Goal: Information Seeking & Learning: Check status

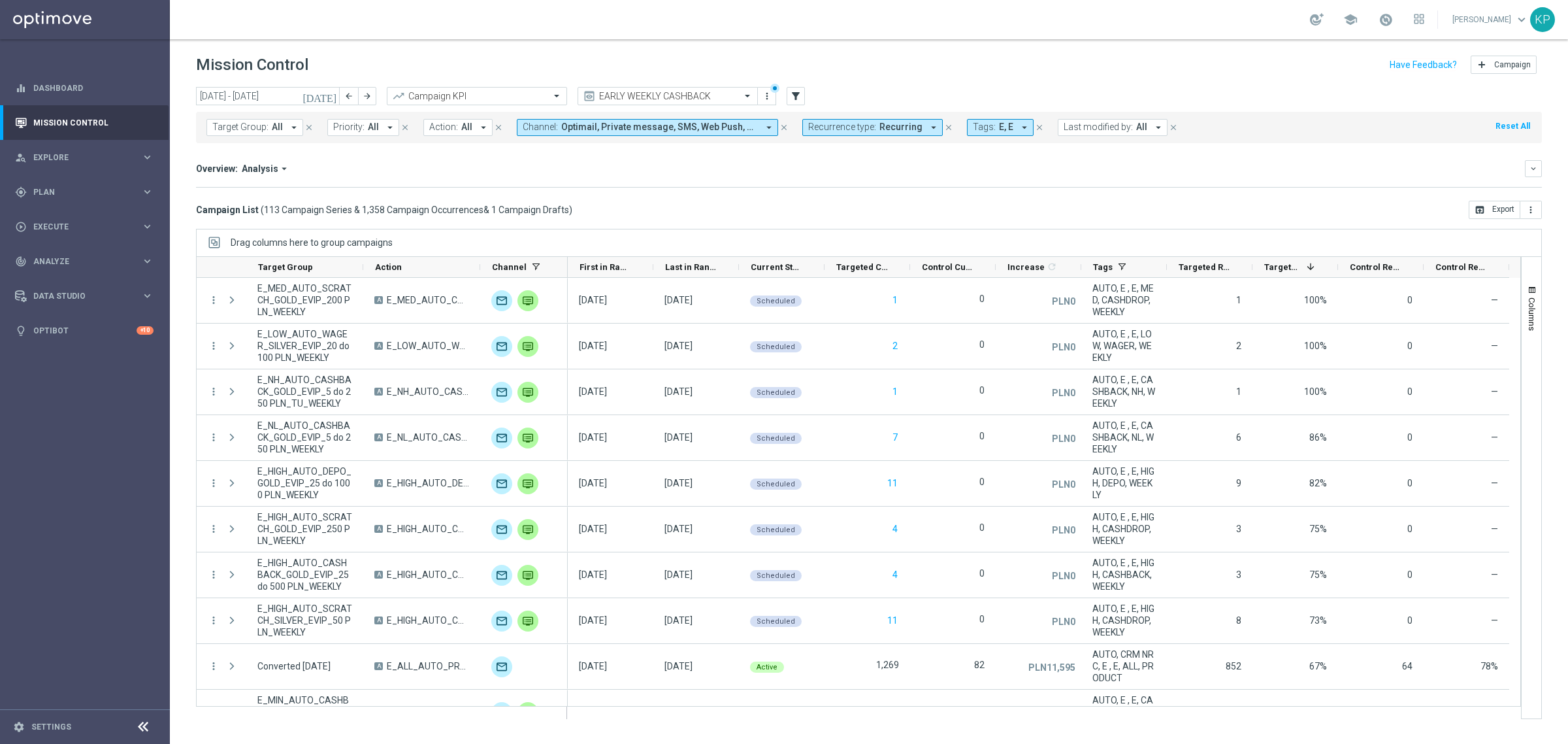
scroll to position [245, 0]
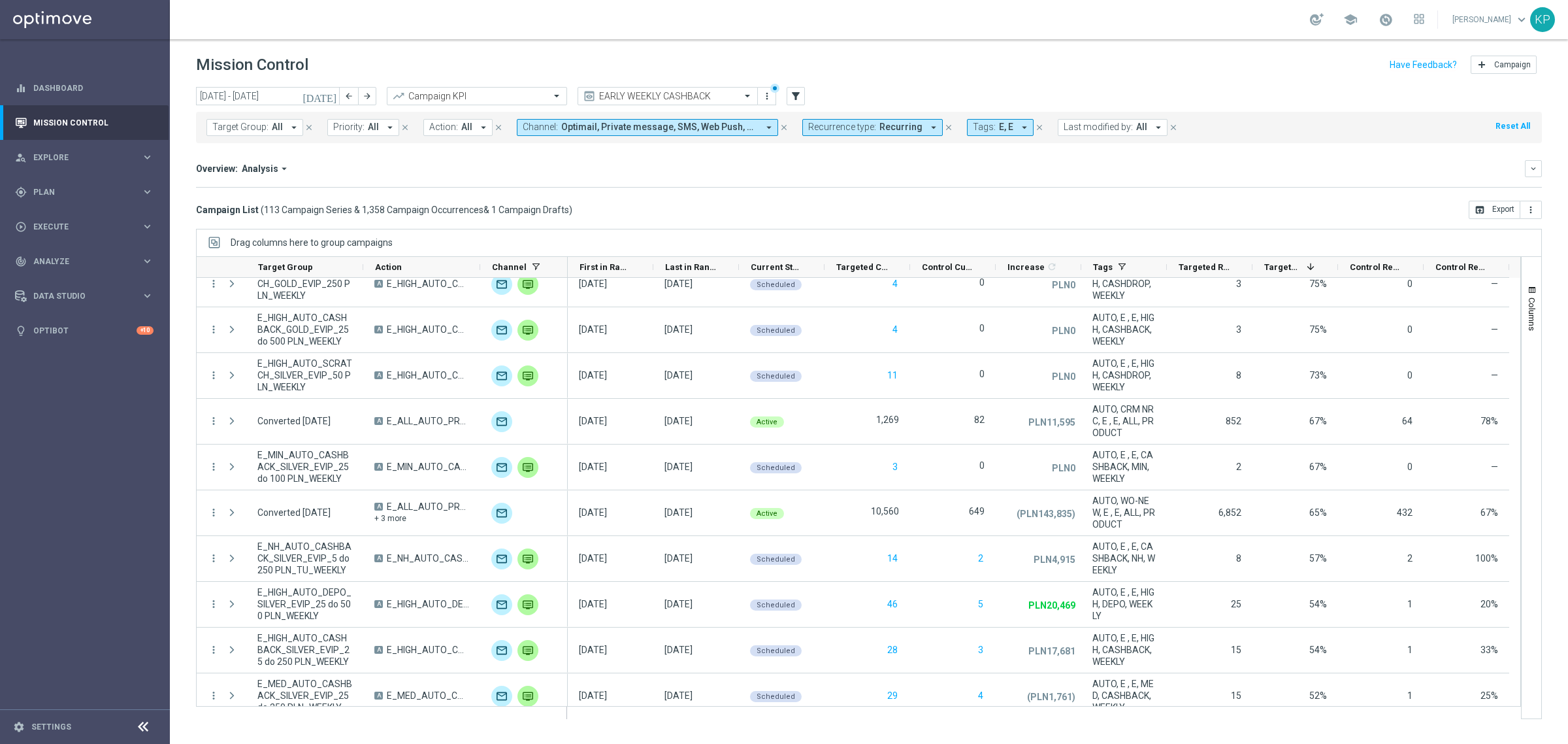
click at [330, 90] on icon "[DATE]" at bounding box center [319, 96] width 35 height 12
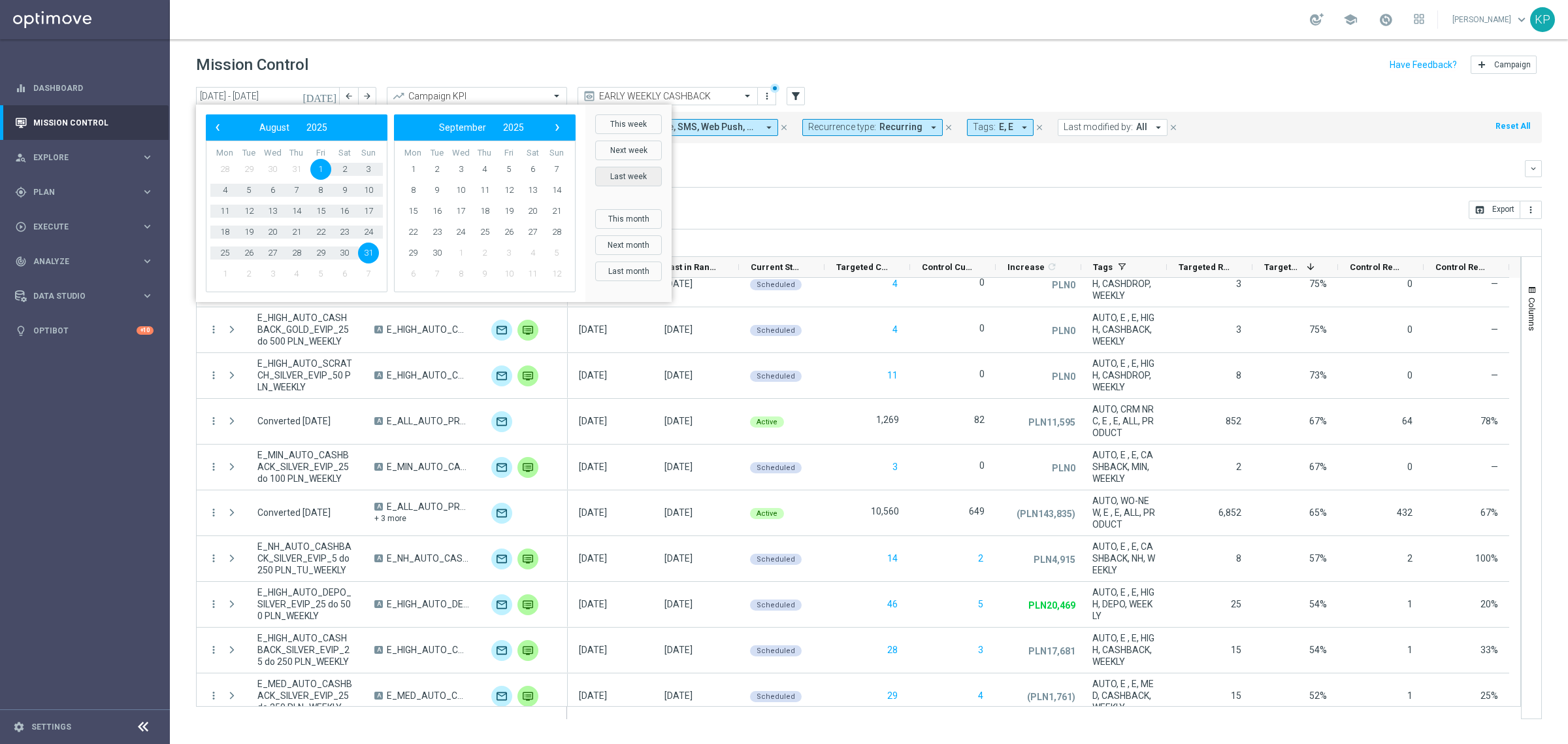
click at [638, 174] on button "Last week" at bounding box center [628, 177] width 66 height 20
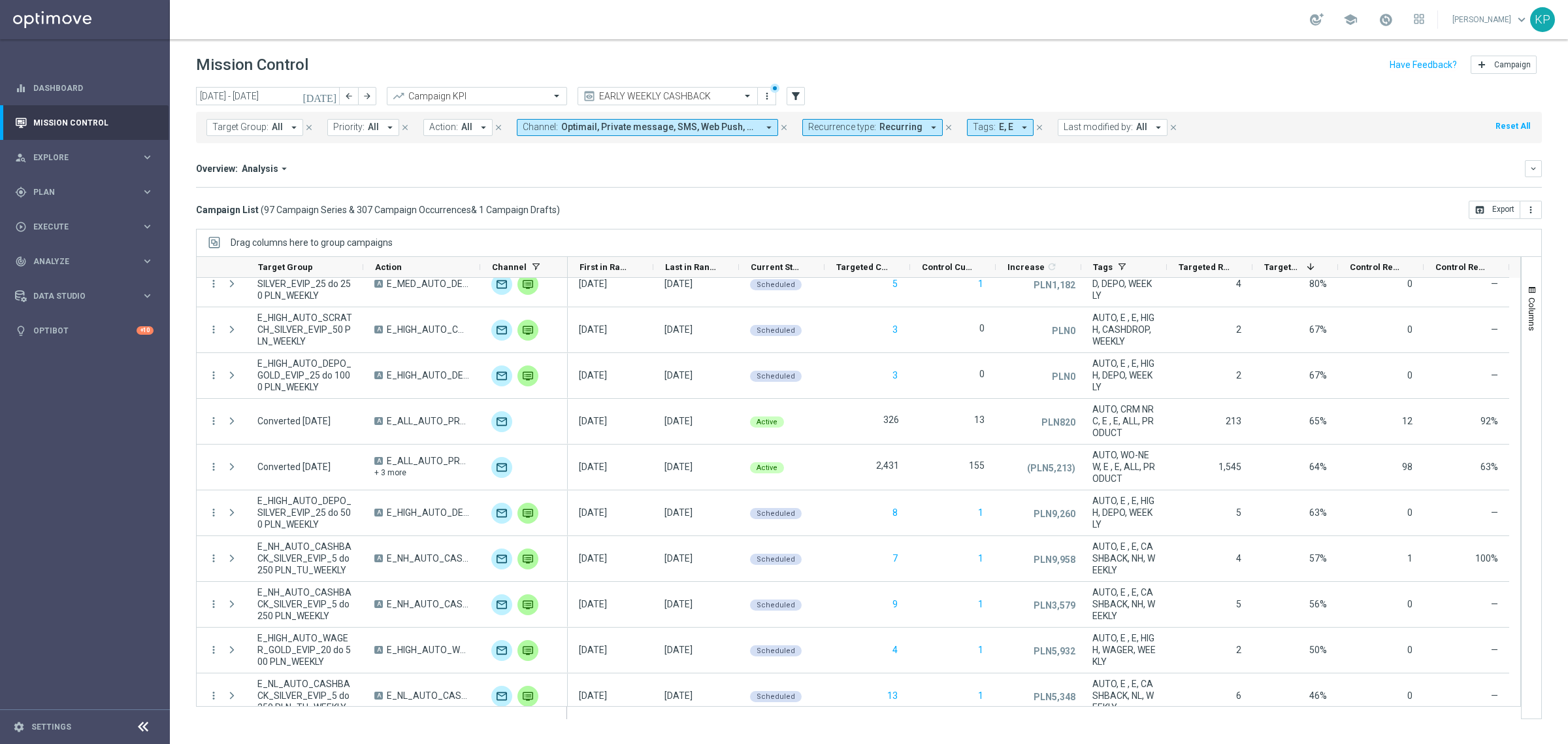
scroll to position [0, 0]
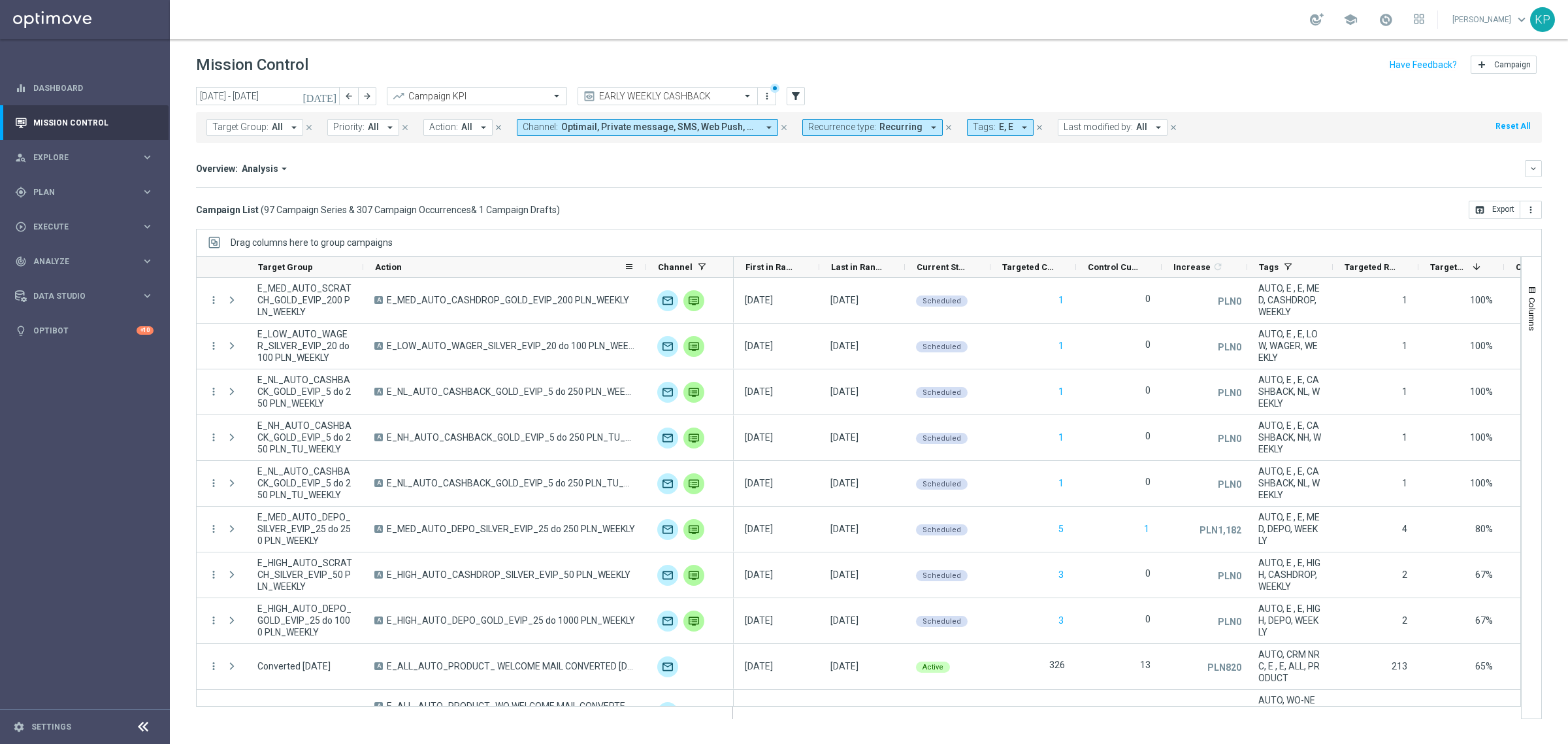
drag, startPoint x: 478, startPoint y: 270, endPoint x: 647, endPoint y: 264, distance: 169.1
click at [647, 264] on div at bounding box center [646, 267] width 5 height 21
click at [1187, 267] on span "Increase" at bounding box center [1195, 266] width 37 height 9
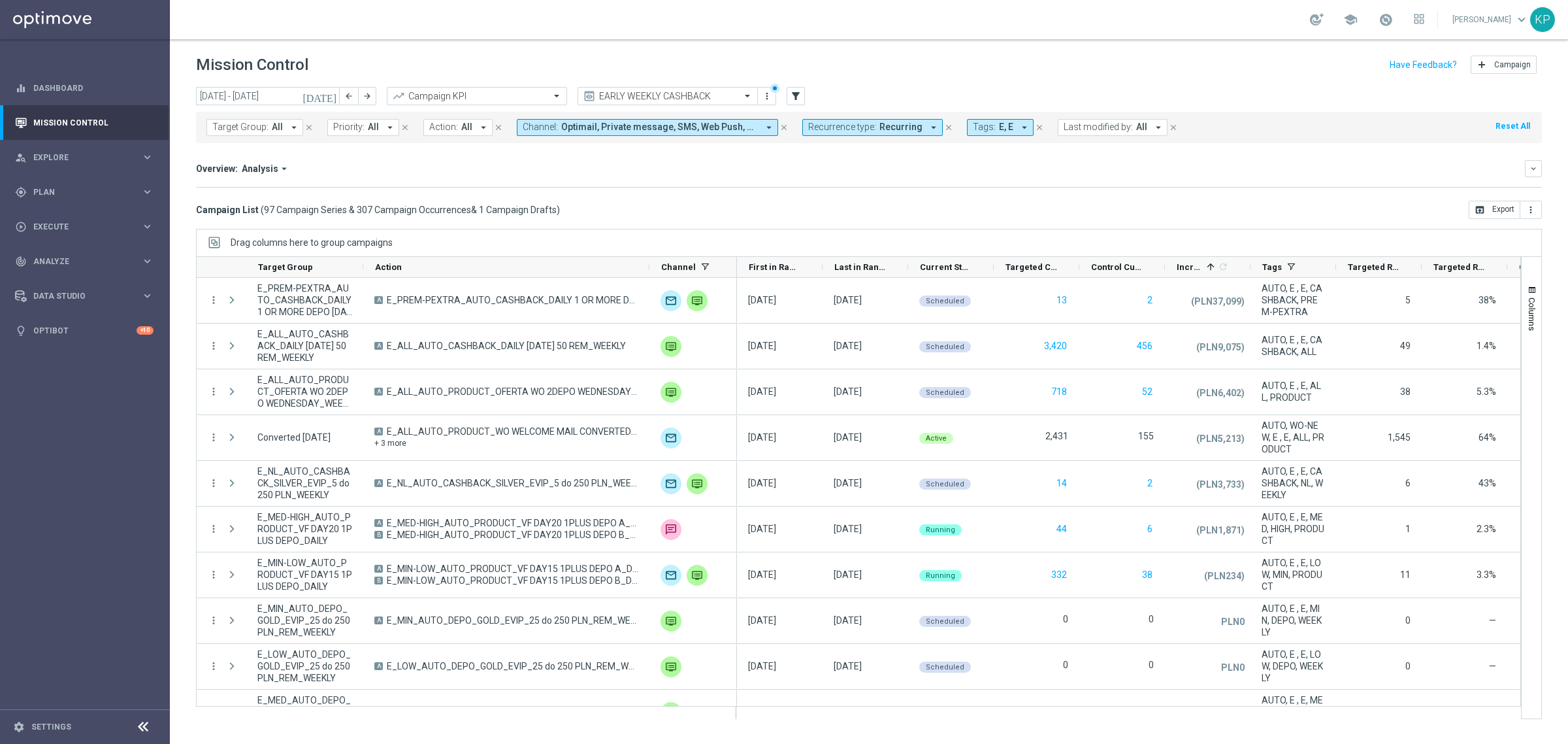
click at [874, 134] on button "Recurrence type: Recurring arrow_drop_down" at bounding box center [872, 127] width 140 height 17
click at [834, 191] on div "Non-Recurring" at bounding box center [855, 200] width 94 height 21
drag, startPoint x: 830, startPoint y: 214, endPoint x: 812, endPoint y: 214, distance: 18.0
click at [829, 214] on div "Recurring" at bounding box center [855, 220] width 94 height 21
click at [742, 180] on div "Overview: Analysis arrow_drop_down keyboard_arrow_down Increase In Deposit Amou…" at bounding box center [869, 174] width 1346 height 28
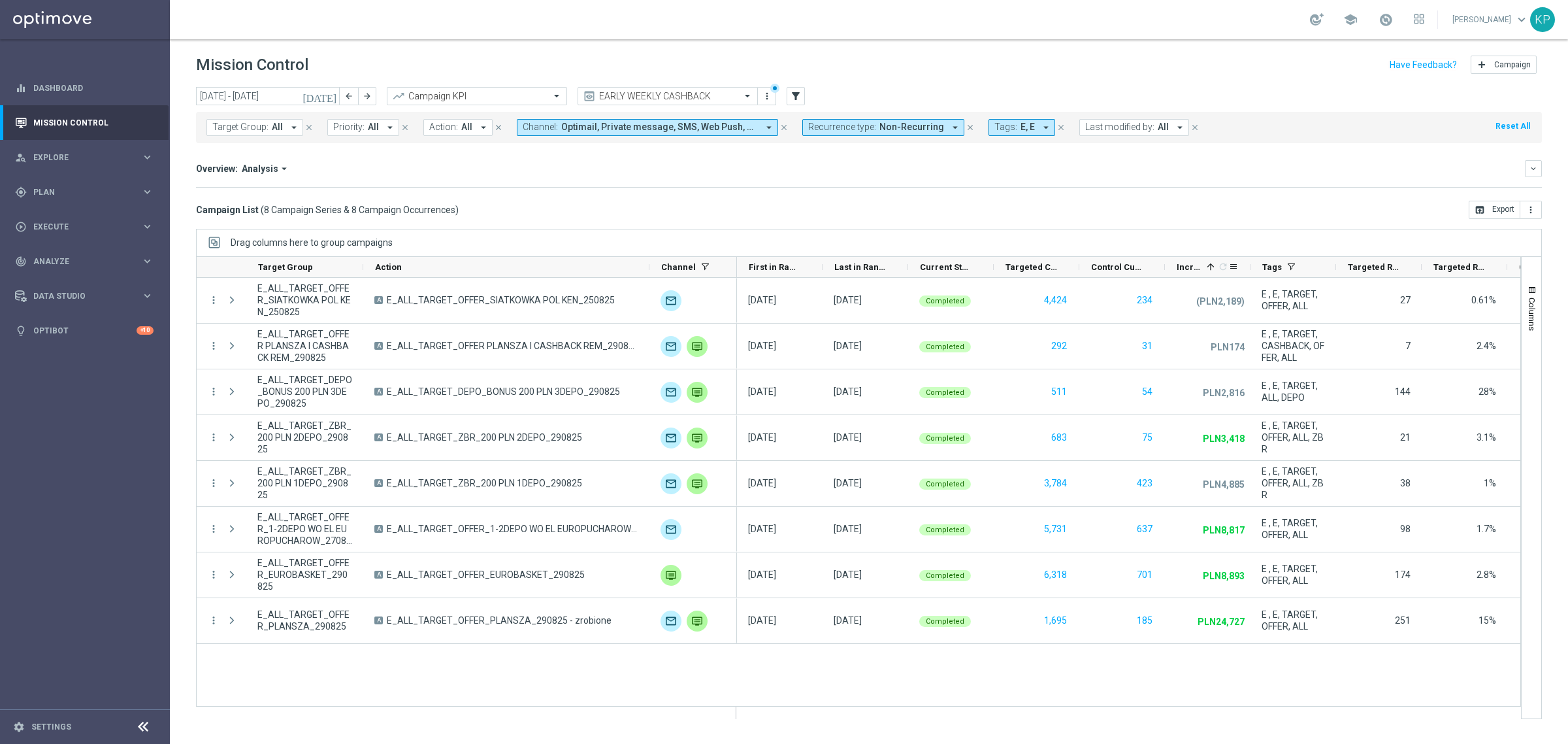
click at [1201, 268] on div "Increase 1 refresh" at bounding box center [1202, 267] width 52 height 21
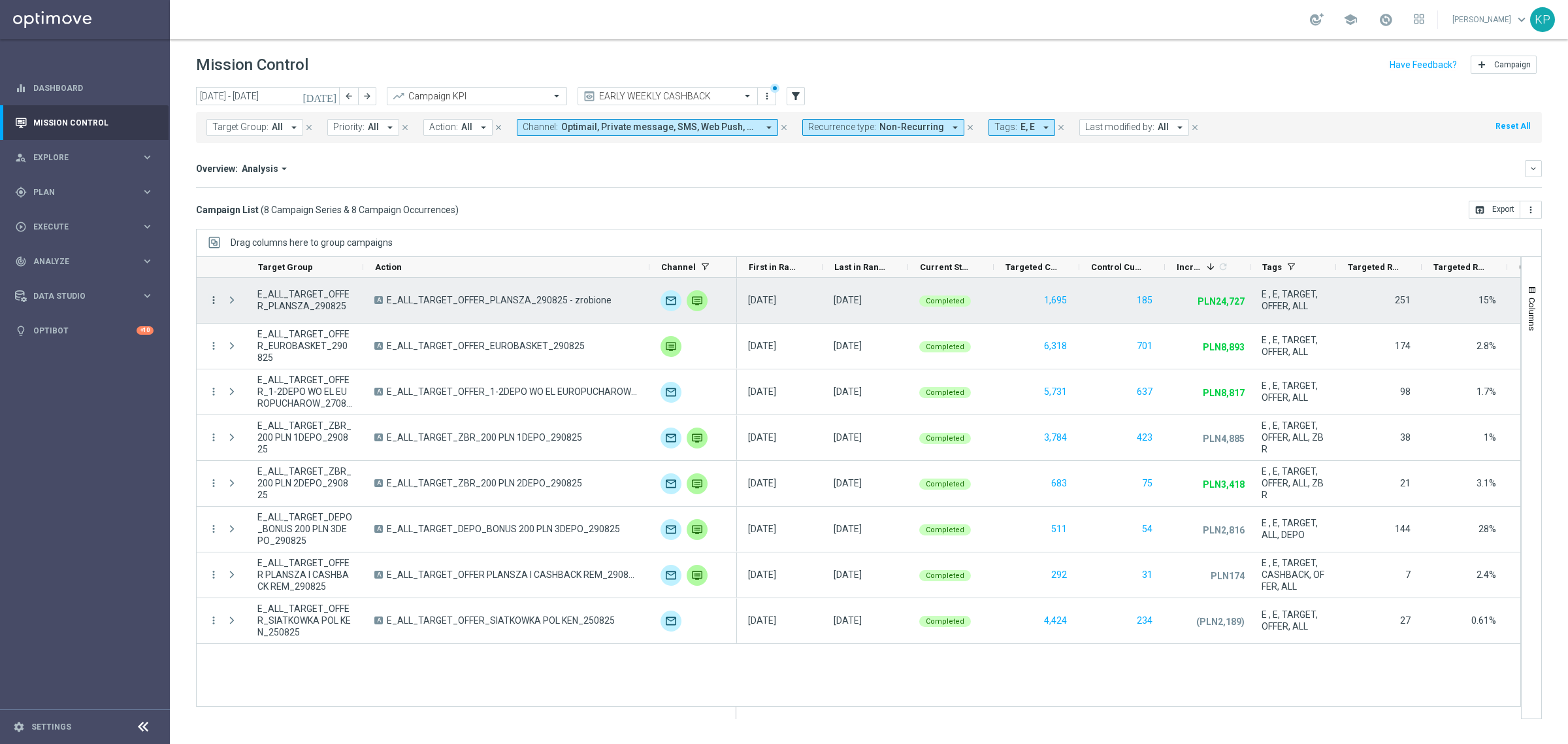
click at [214, 306] on icon "more_vert" at bounding box center [213, 301] width 12 height 12
click at [256, 306] on span "Campaign Details" at bounding box center [272, 309] width 66 height 9
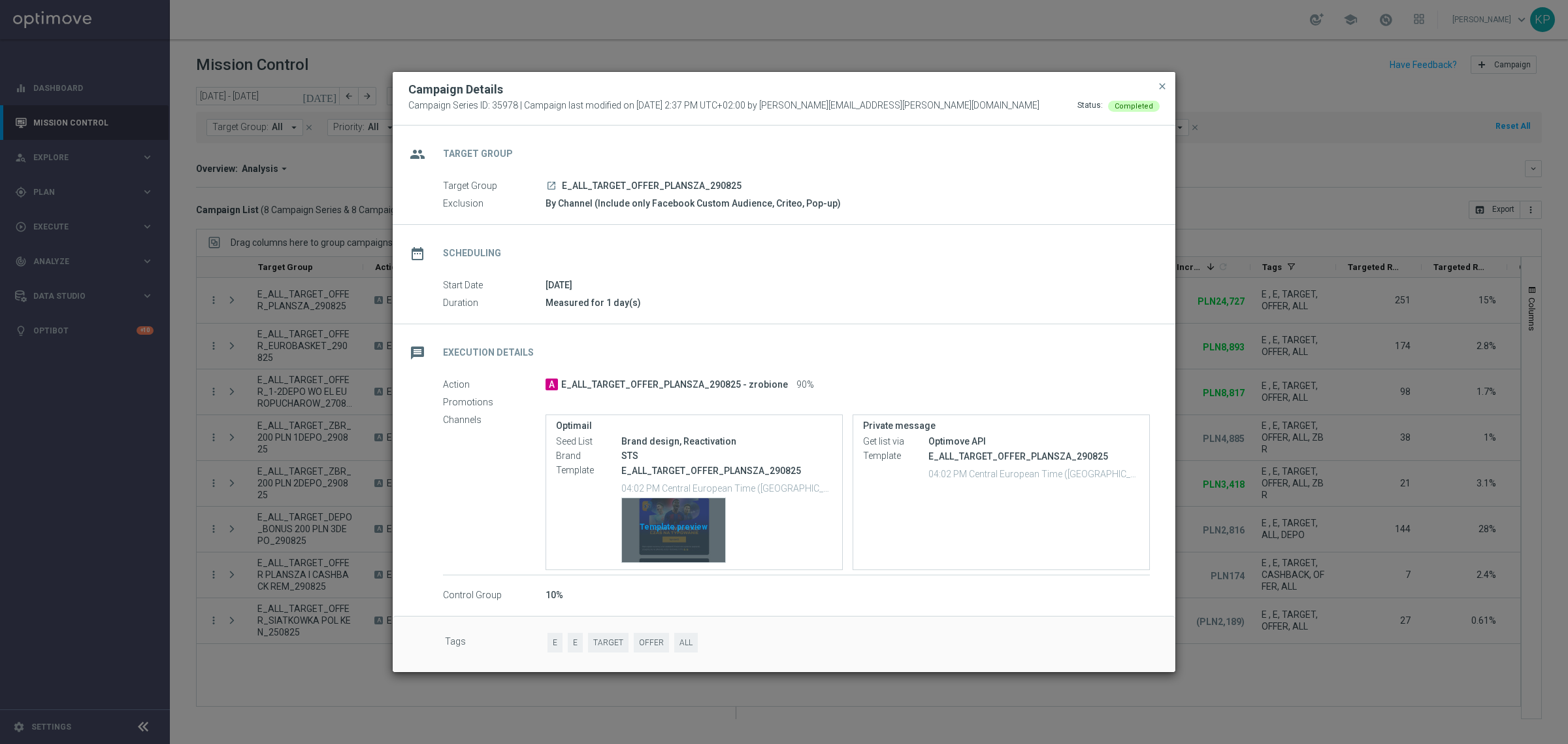
click at [673, 509] on div "Template preview" at bounding box center [674, 530] width 103 height 64
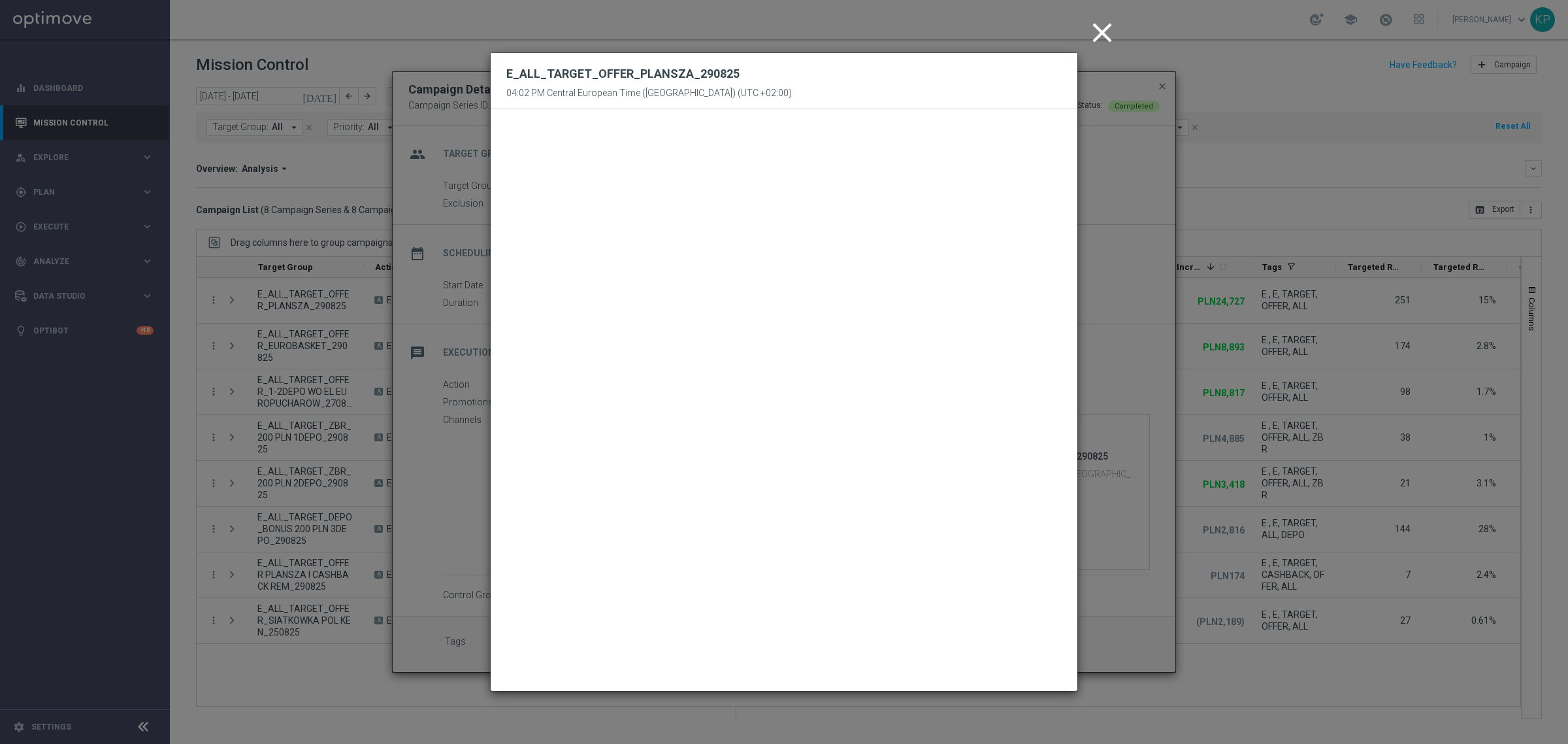
click at [1100, 41] on icon "close" at bounding box center [1102, 33] width 33 height 33
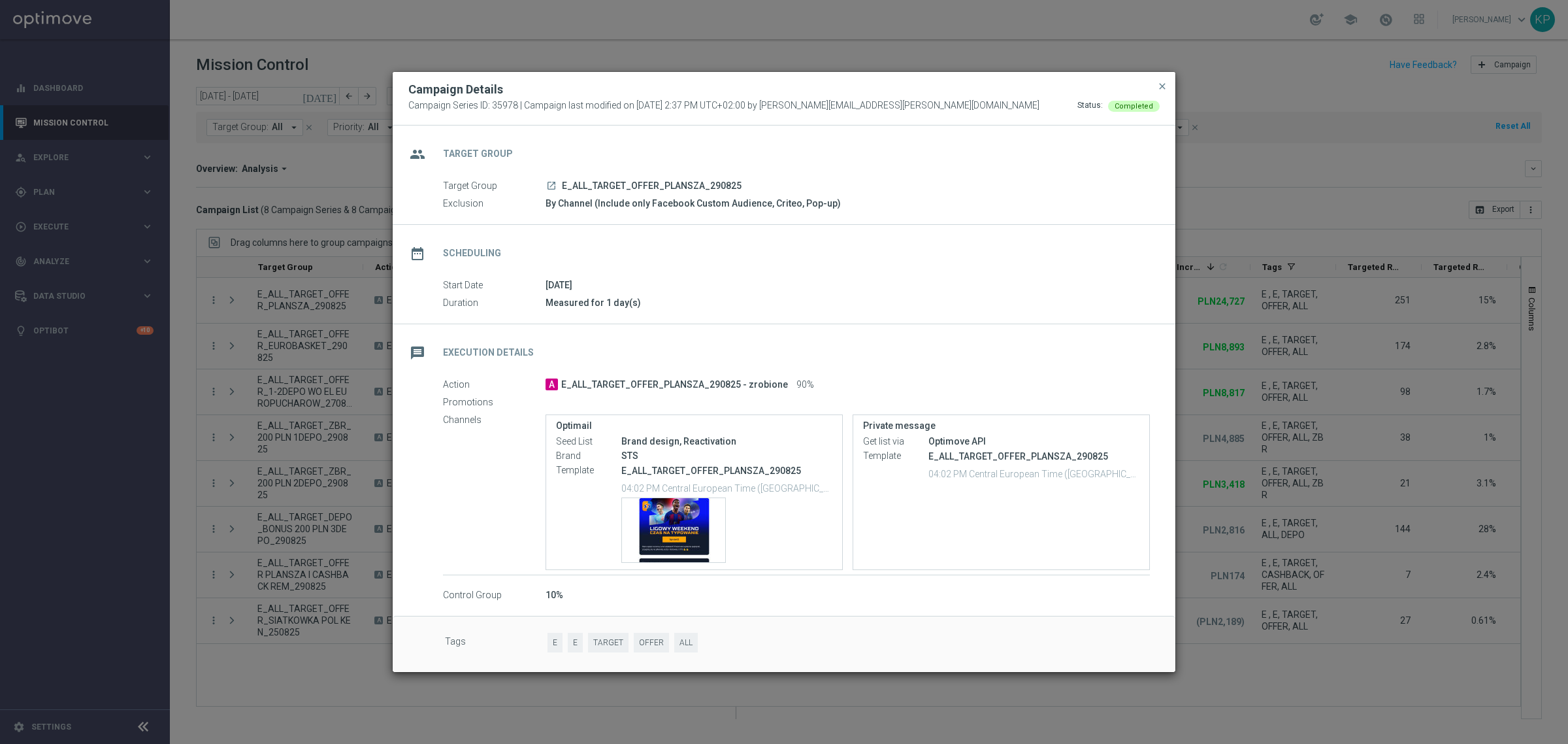
click at [1157, 79] on button "close" at bounding box center [1162, 86] width 13 height 16
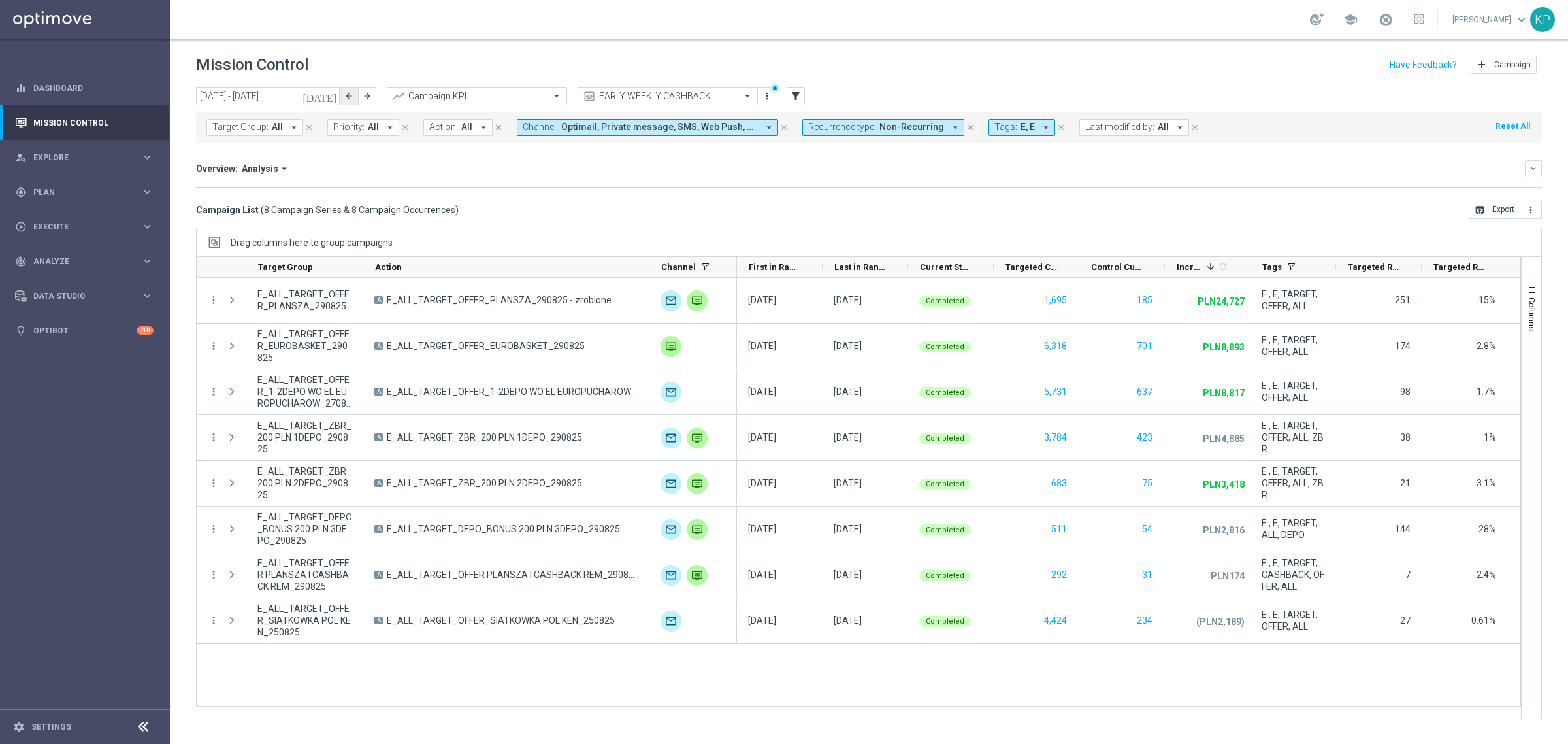
click at [341, 96] on button "arrow_back" at bounding box center [349, 96] width 18 height 18
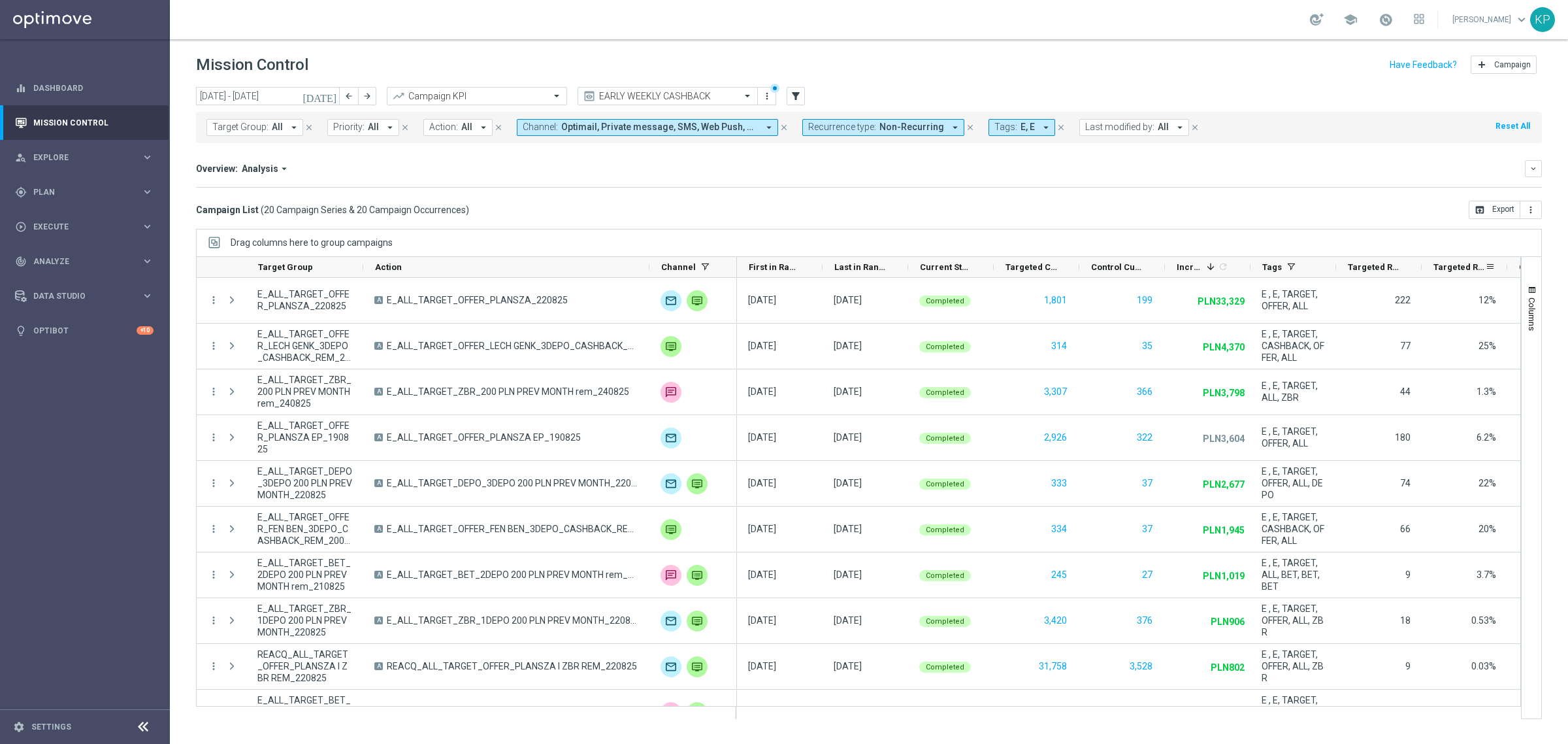
click at [1458, 262] on div "Targeted Response Rate" at bounding box center [1460, 267] width 52 height 21
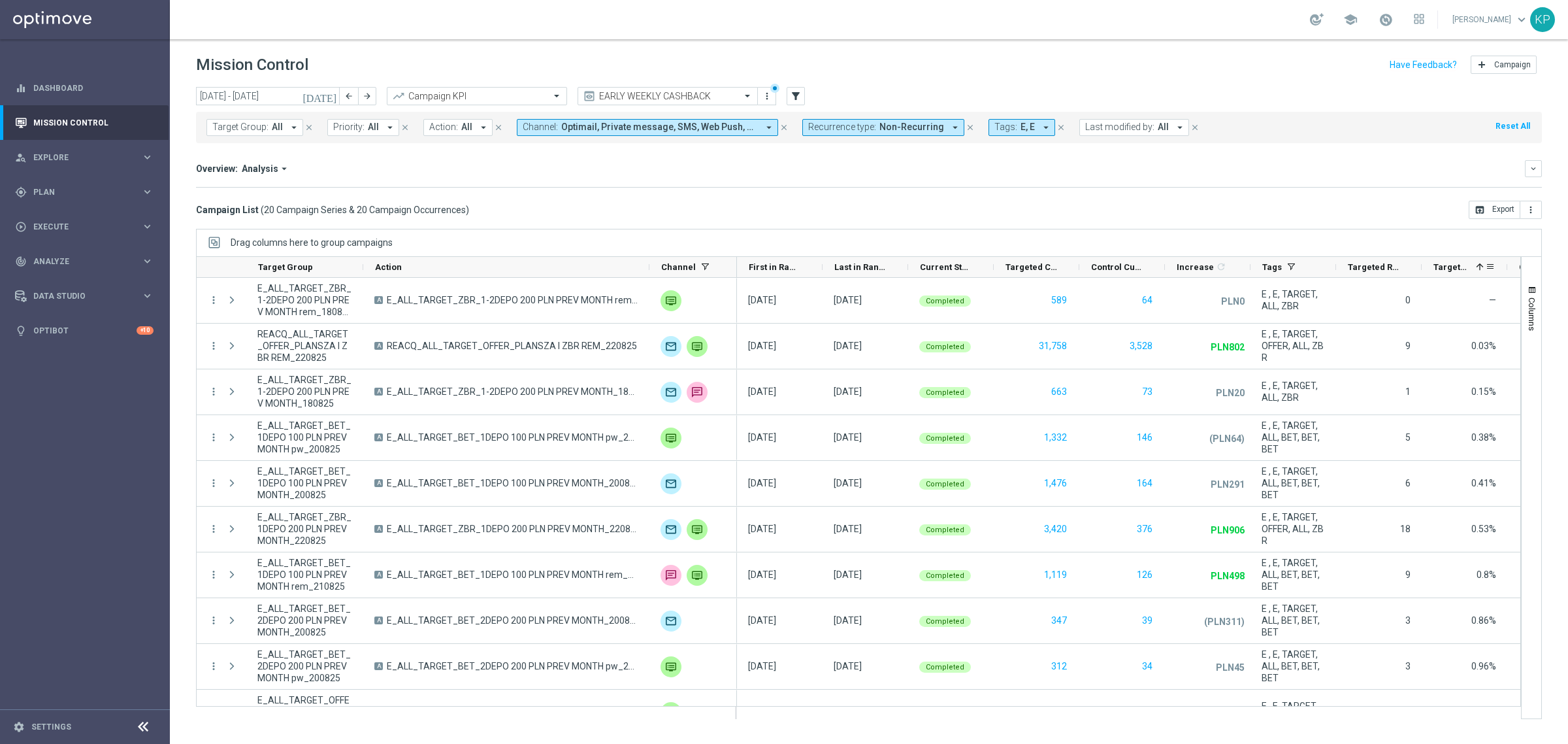
click at [1451, 264] on span "Targeted Response Rate" at bounding box center [1452, 266] width 37 height 9
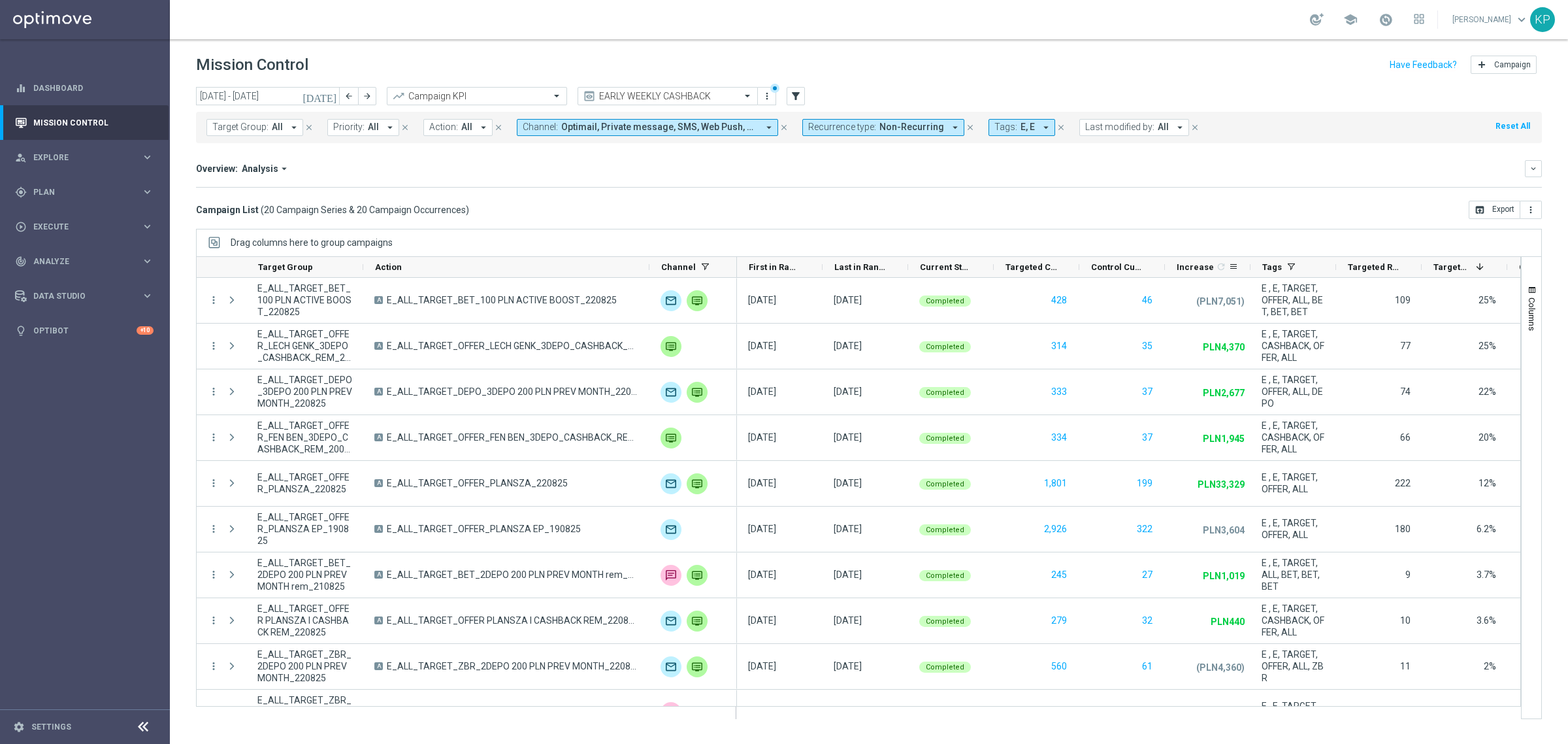
click at [1187, 267] on span "Increase" at bounding box center [1195, 266] width 37 height 9
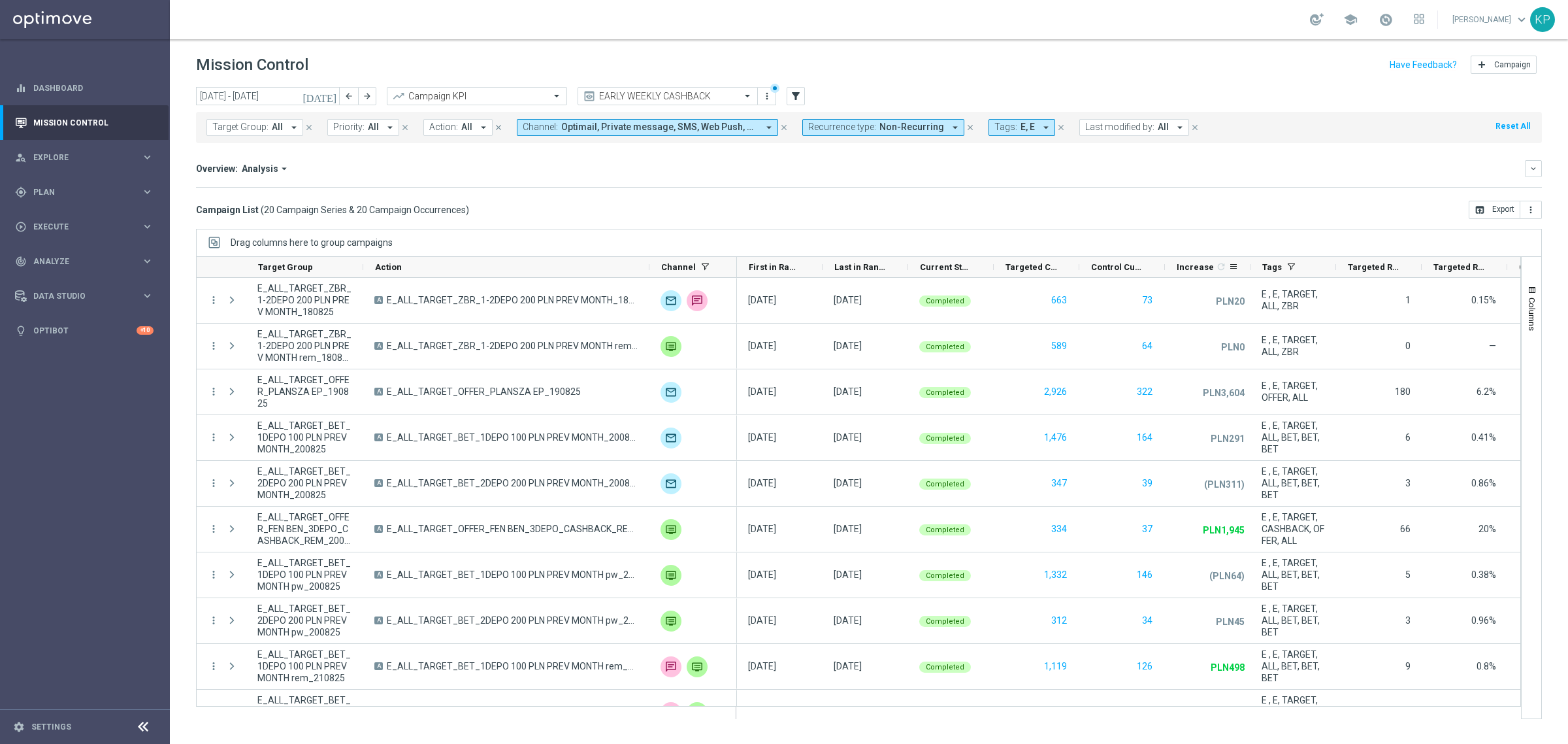
click at [1176, 263] on span "Increase" at bounding box center [1195, 266] width 37 height 9
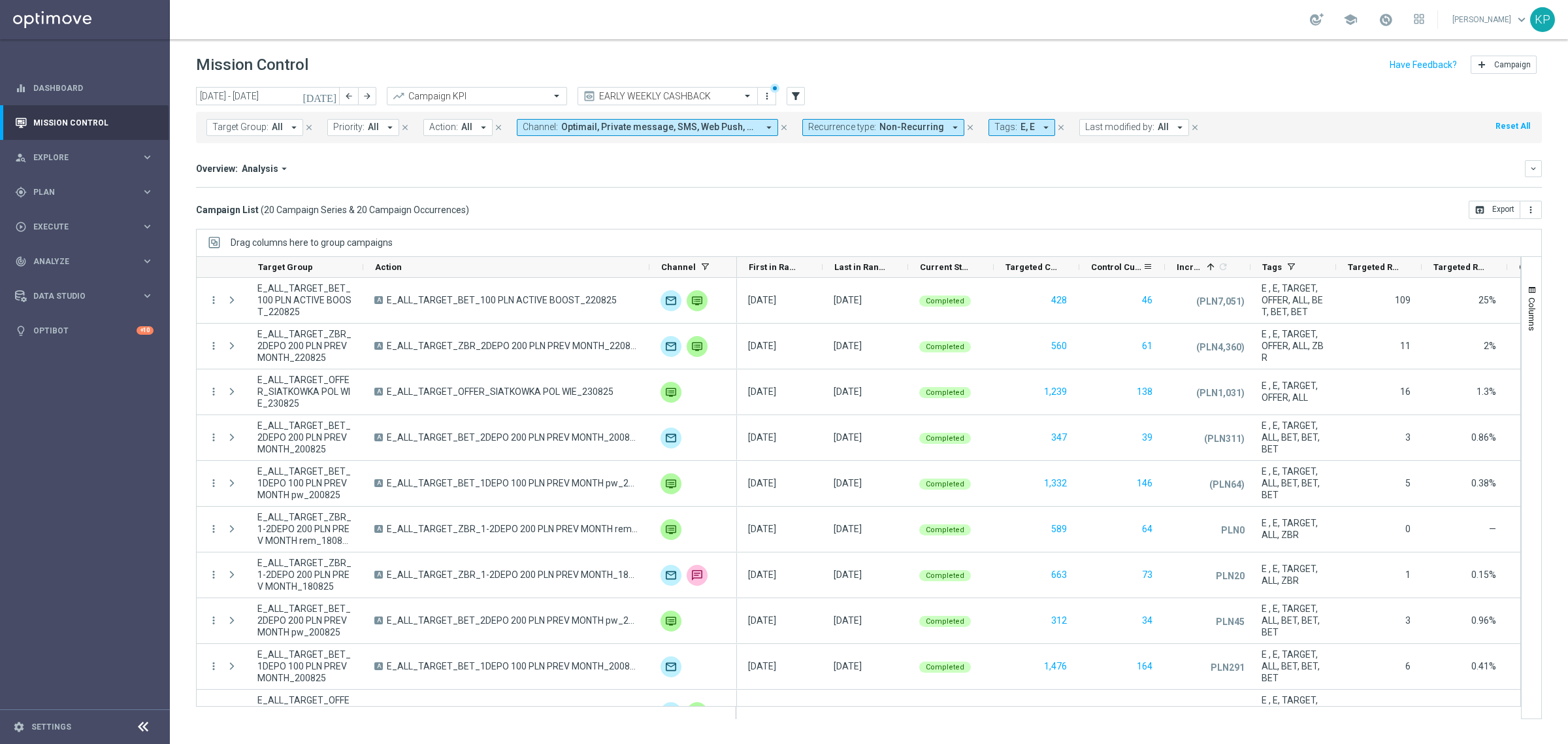
click at [1166, 271] on icon-header "Increase 1 refresh" at bounding box center [1207, 267] width 85 height 21
click at [1171, 270] on icon-header "Increase 1 refresh" at bounding box center [1207, 267] width 85 height 21
click at [1176, 266] on span "Increase" at bounding box center [1188, 266] width 25 height 9
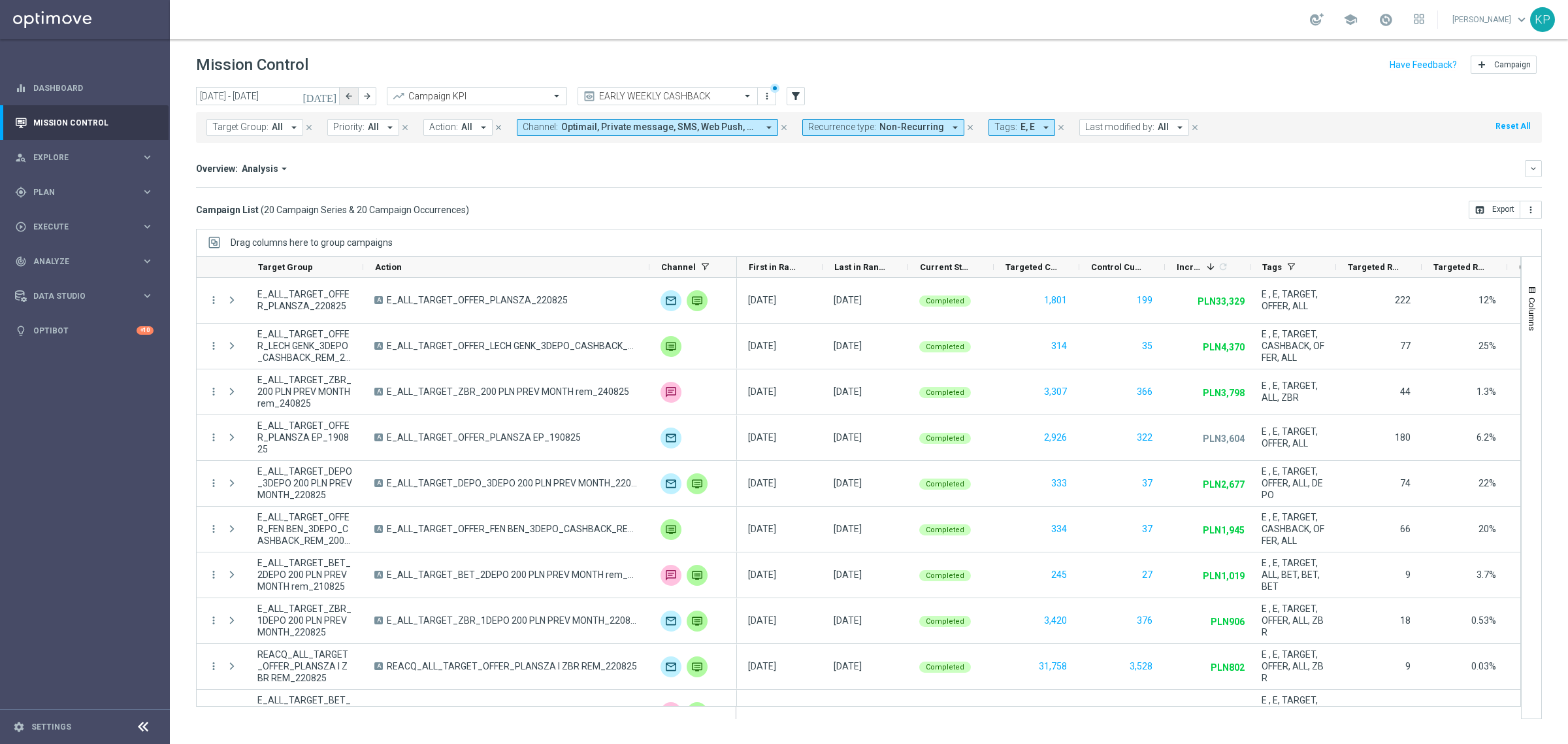
click at [349, 95] on icon "arrow_back" at bounding box center [349, 96] width 9 height 9
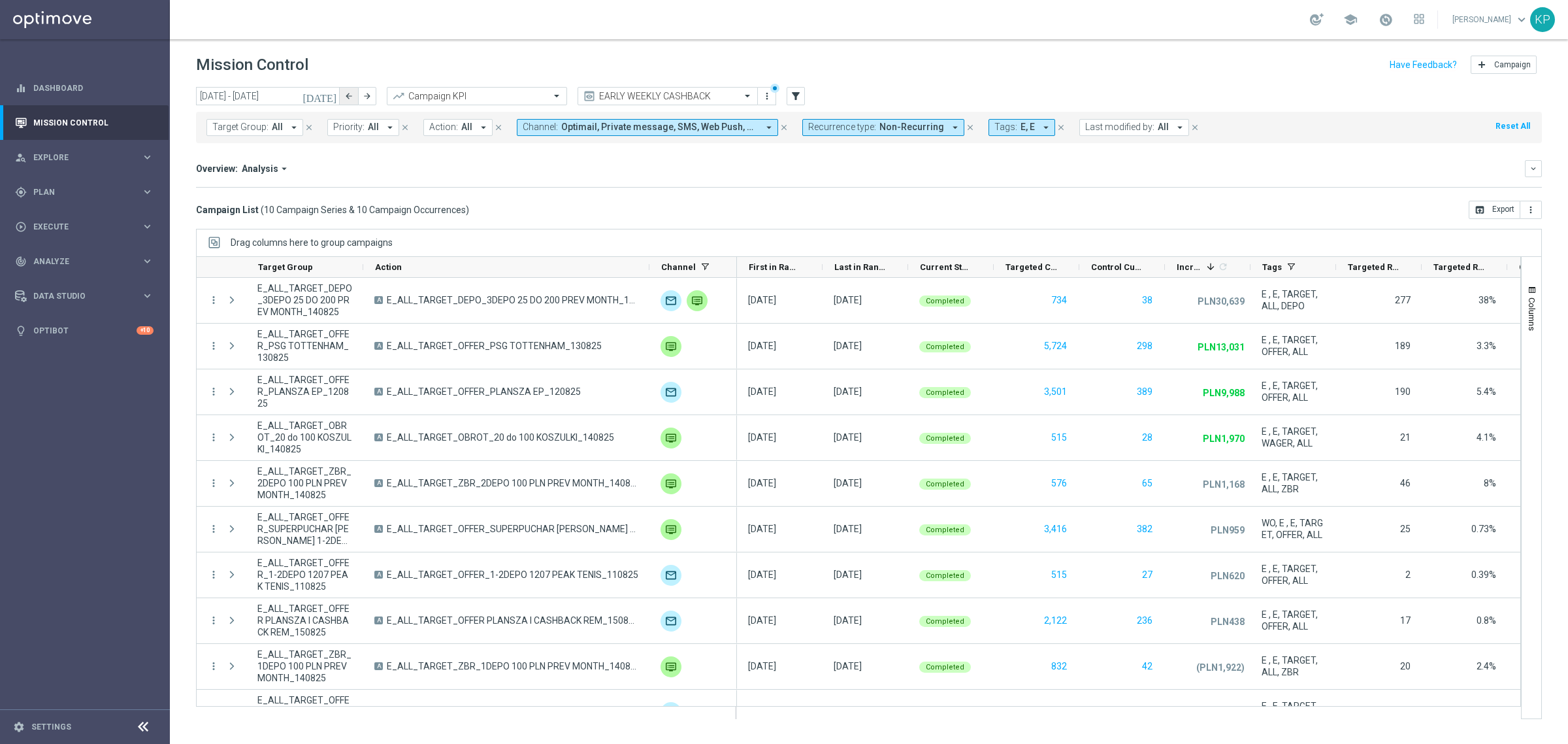
click at [344, 93] on icon "arrow_back" at bounding box center [349, 96] width 9 height 9
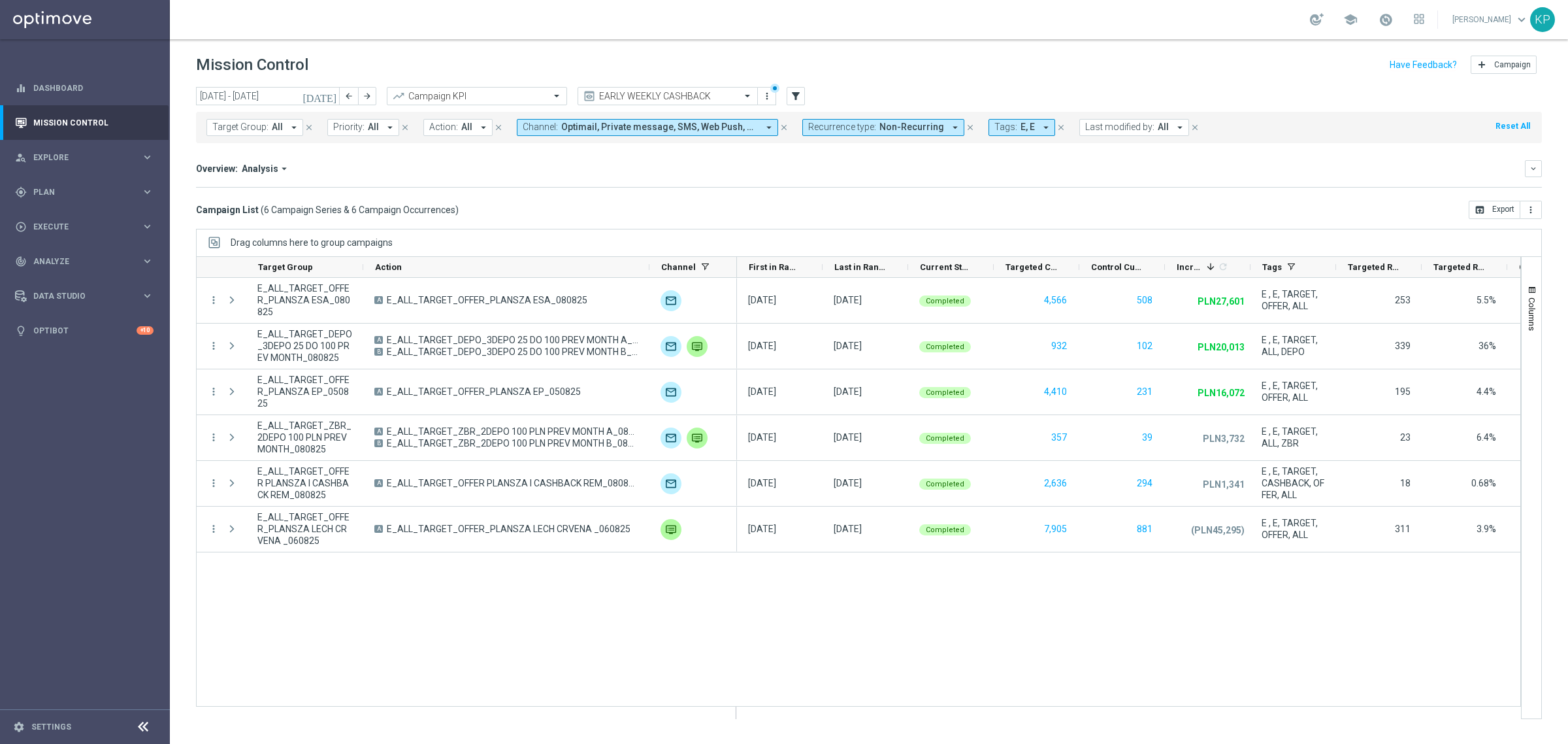
click at [670, 183] on div "Overview: Analysis arrow_drop_down keyboard_arrow_down Increase In Deposit Amou…" at bounding box center [869, 174] width 1346 height 28
drag, startPoint x: 453, startPoint y: 171, endPoint x: 446, endPoint y: 167, distance: 8.1
click at [452, 170] on div "Overview: Analysis arrow_drop_down" at bounding box center [861, 169] width 1329 height 12
click at [351, 96] on icon "arrow_back" at bounding box center [349, 96] width 9 height 9
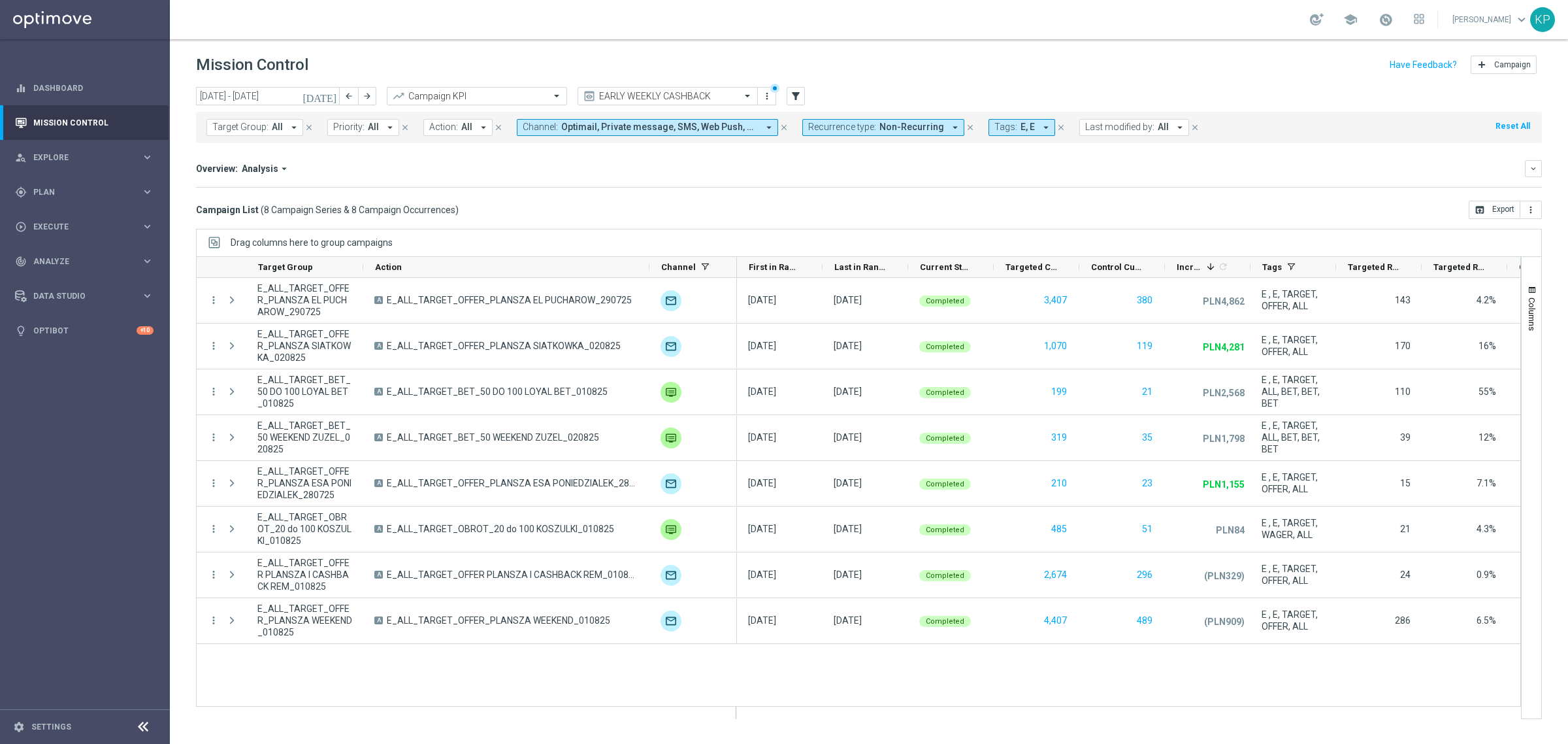
click at [335, 93] on icon "[DATE]" at bounding box center [319, 96] width 35 height 12
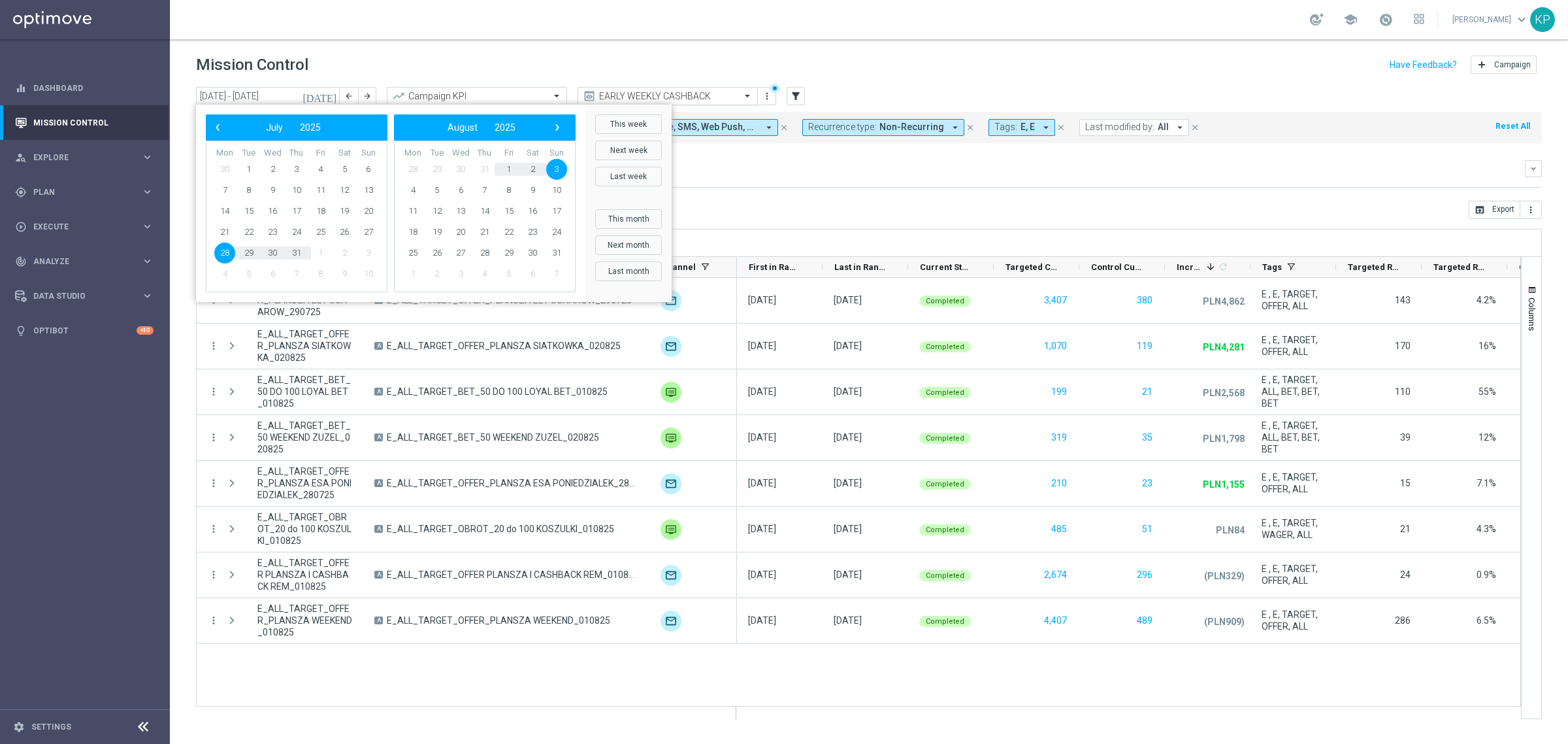
click at [624, 118] on button "This week" at bounding box center [628, 124] width 66 height 20
type input "[DATE] - [DATE]"
